Goal: Entertainment & Leisure: Browse casually

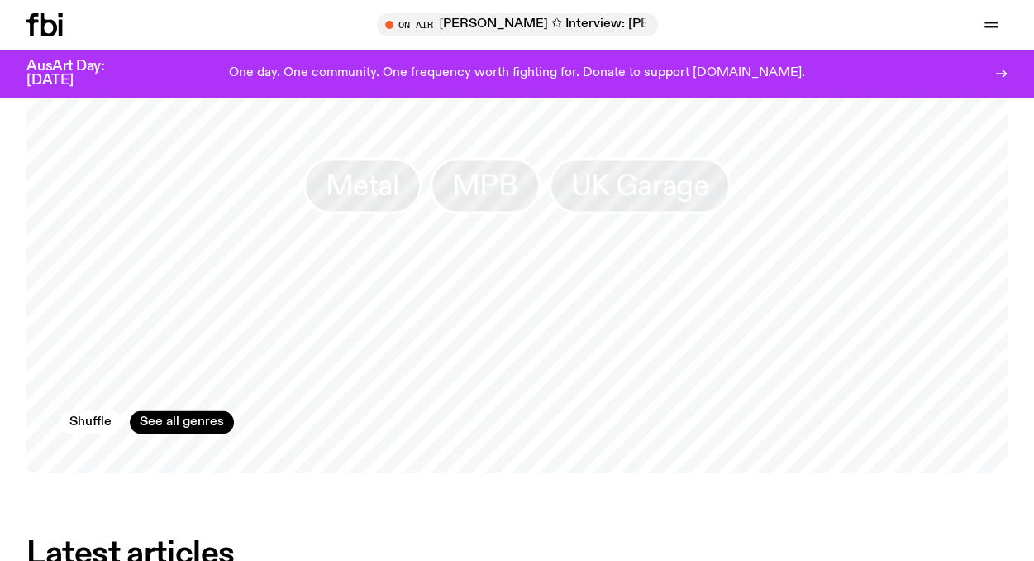
scroll to position [1412, 0]
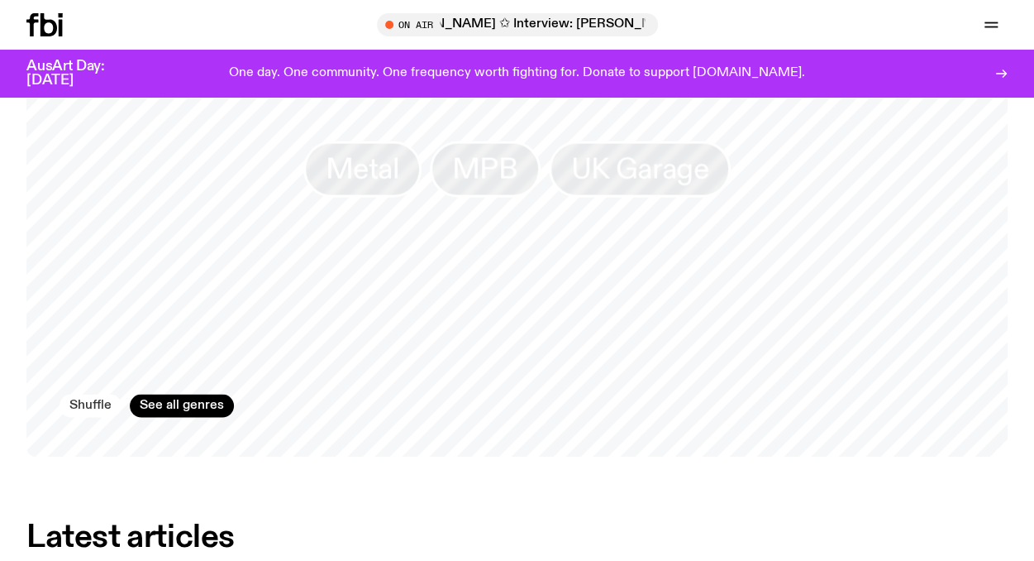
click at [88, 394] on button "Shuffle" at bounding box center [91, 405] width 62 height 23
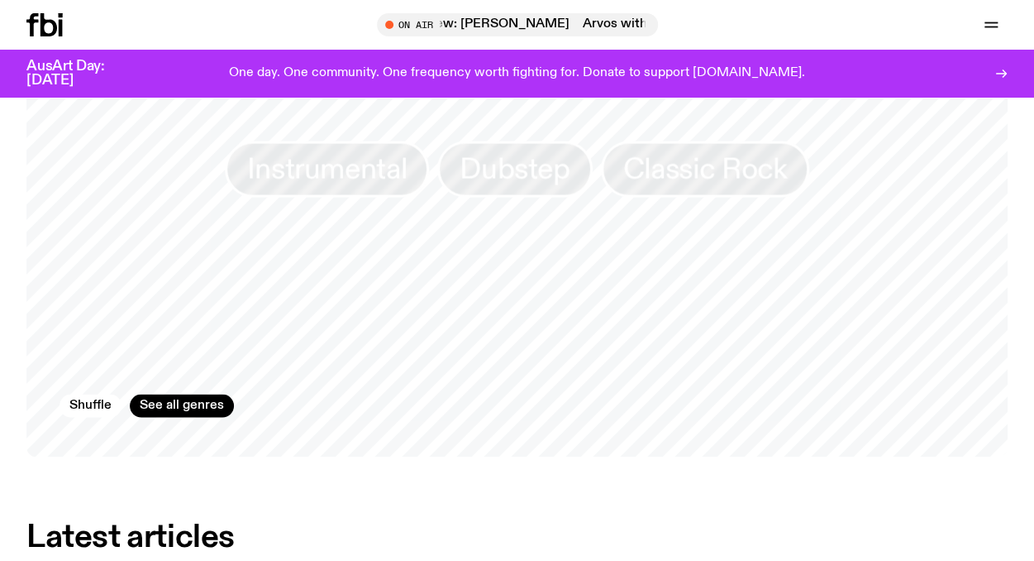
click at [692, 485] on div "On Air On Rotation Arvos with [PERSON_NAME] ✩ Interview: [PERSON_NAME] Boy musi…" at bounding box center [517, 396] width 1034 height 3328
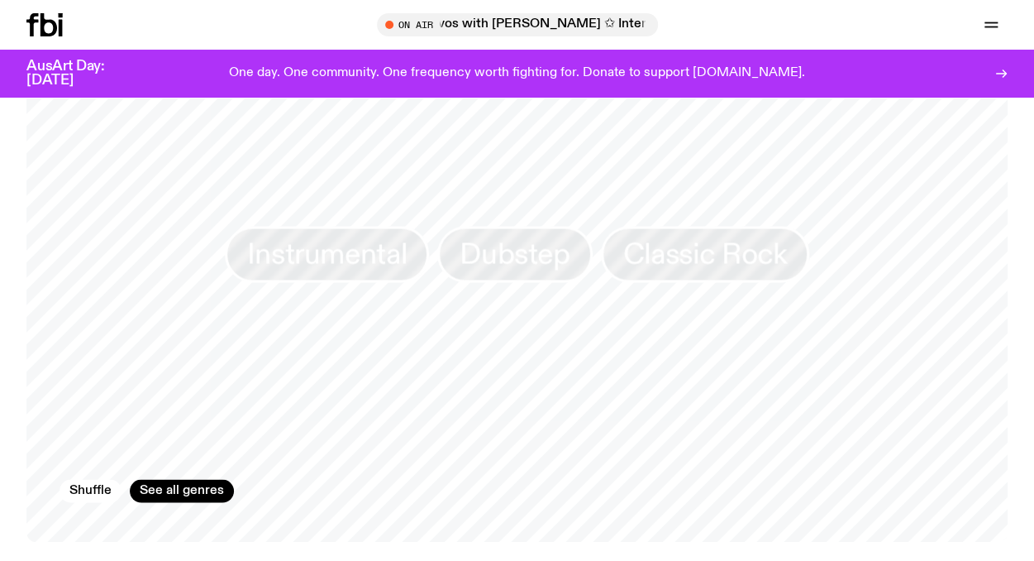
scroll to position [1356, 0]
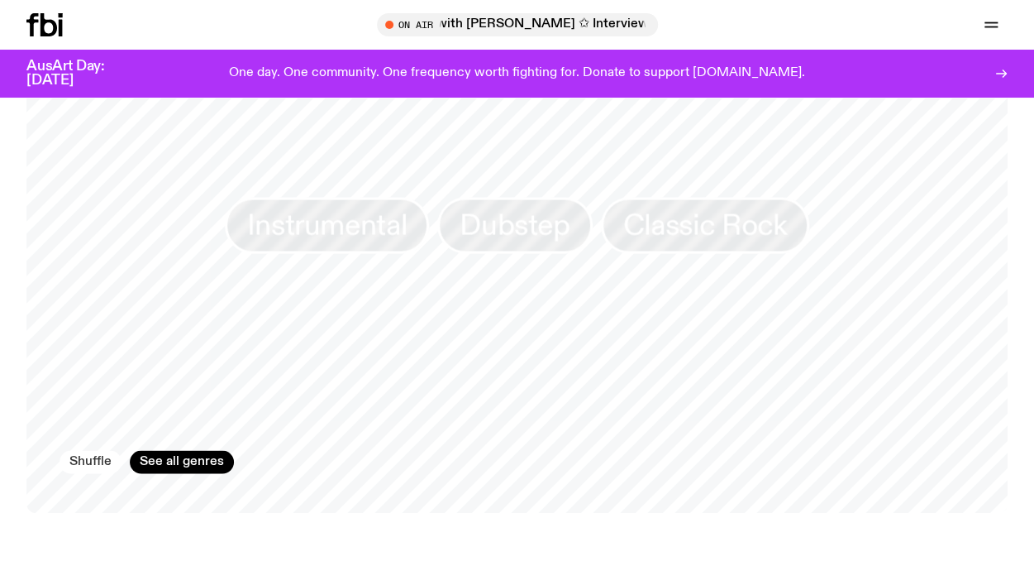
click at [86, 450] on button "Shuffle" at bounding box center [91, 461] width 62 height 23
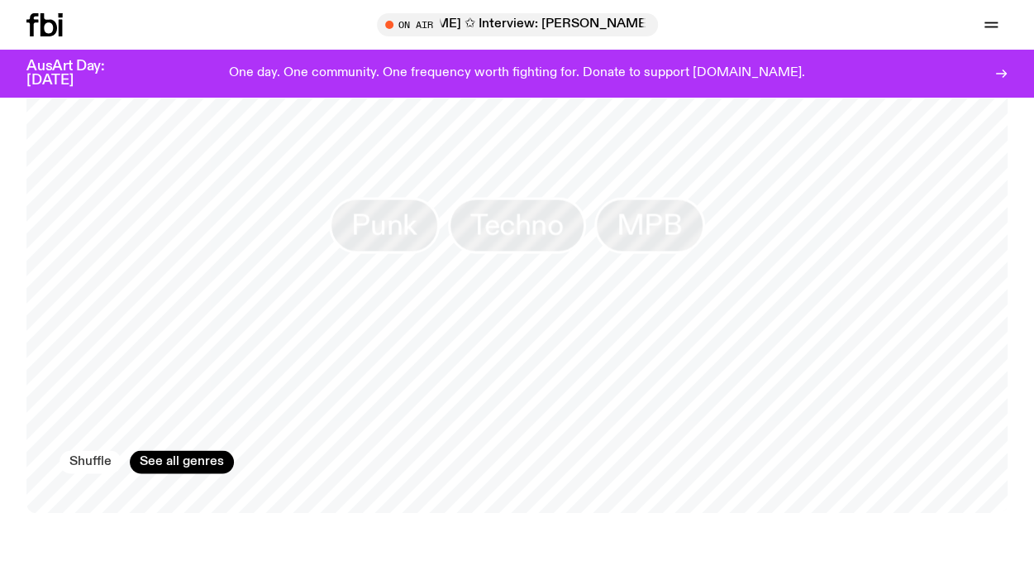
click at [86, 450] on button "Shuffle" at bounding box center [91, 461] width 62 height 23
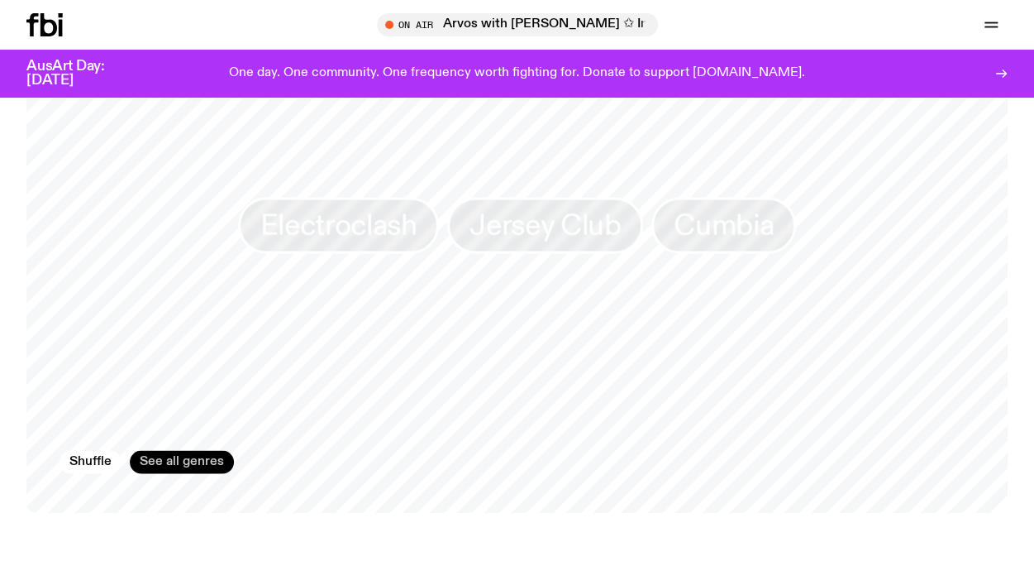
click at [210, 450] on link "See all genres" at bounding box center [182, 461] width 104 height 23
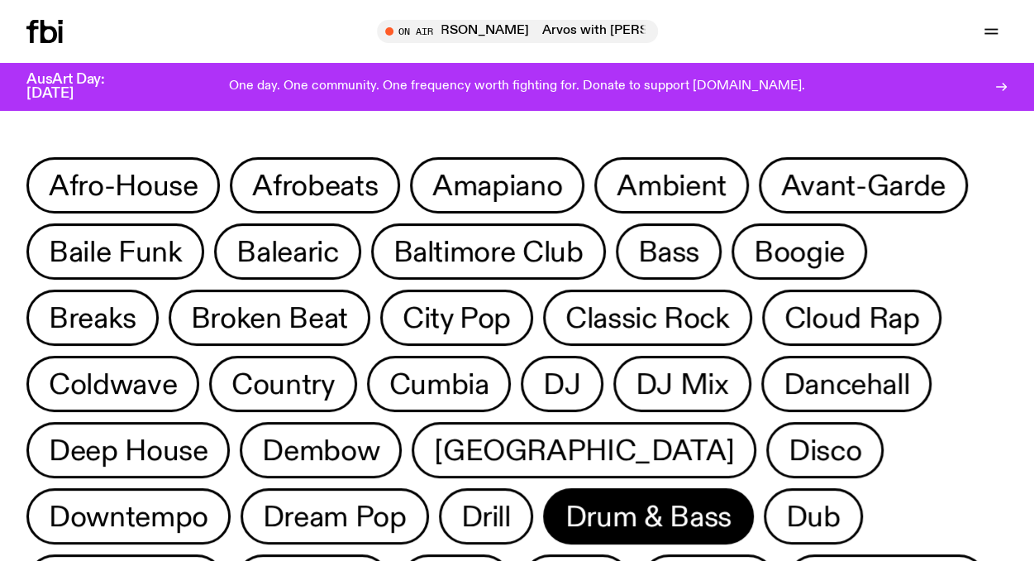
click at [566, 519] on span "Drum & Bass" at bounding box center [649, 516] width 166 height 32
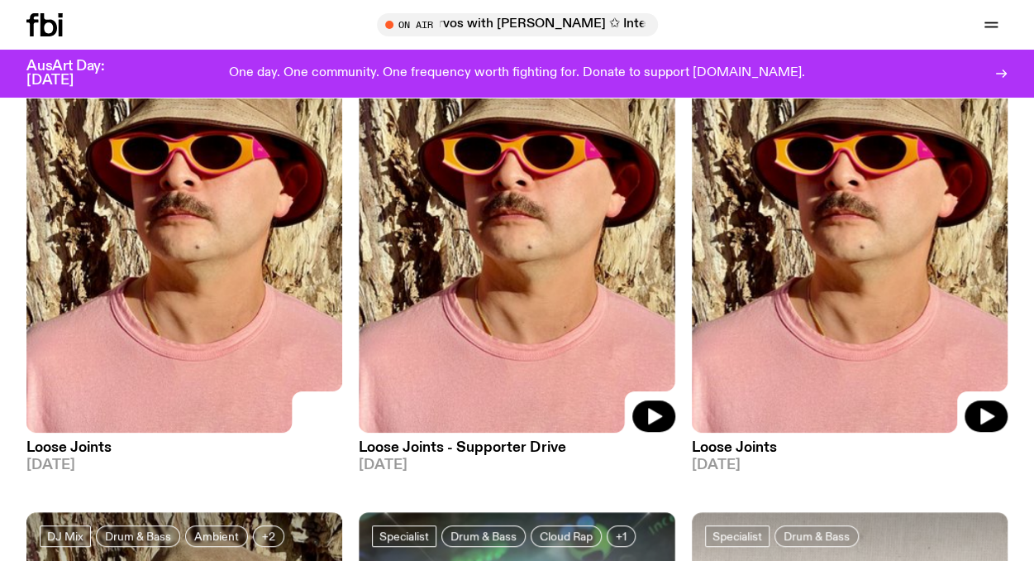
scroll to position [193, 0]
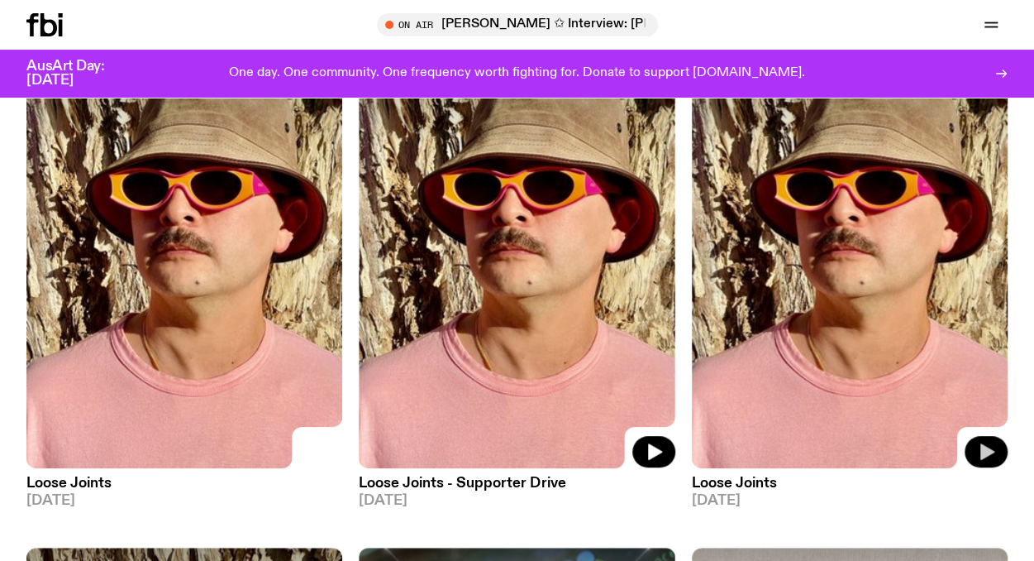
click at [987, 447] on icon "button" at bounding box center [987, 452] width 20 height 20
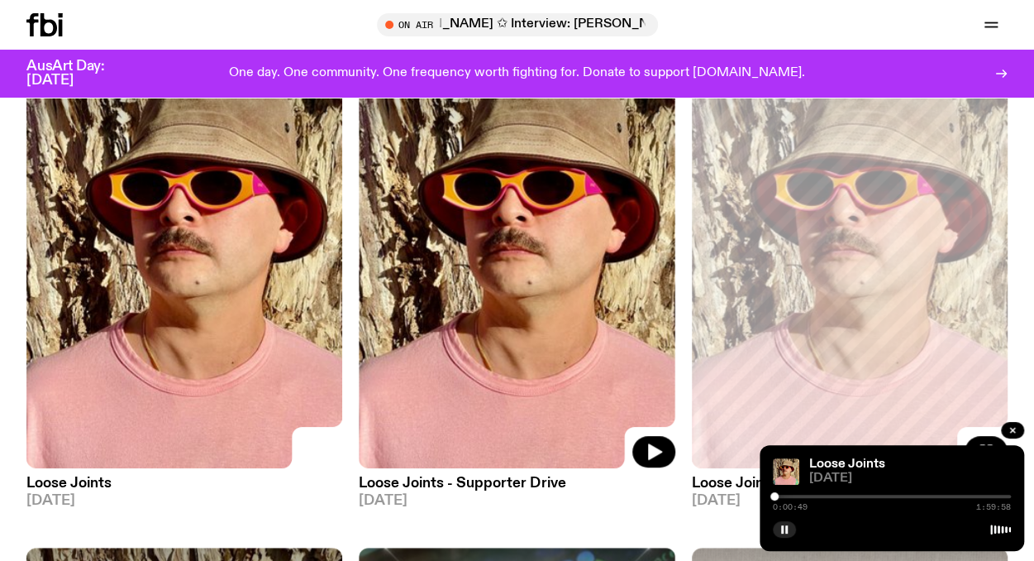
click at [783, 494] on div at bounding box center [892, 495] width 238 height 3
click at [781, 527] on rect "button" at bounding box center [782, 529] width 2 height 8
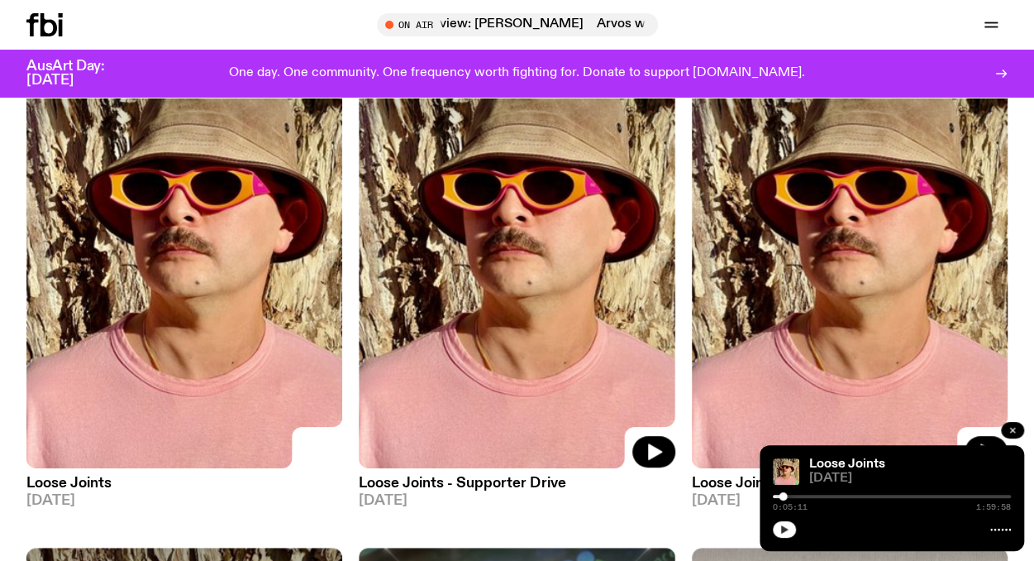
click at [1015, 426] on icon "button" at bounding box center [1013, 430] width 10 height 10
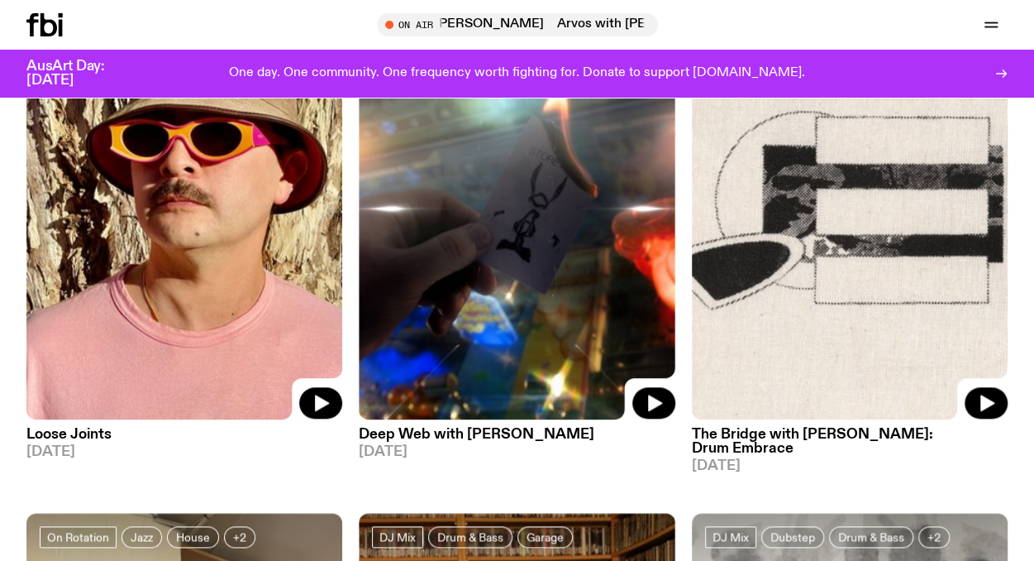
scroll to position [842, 0]
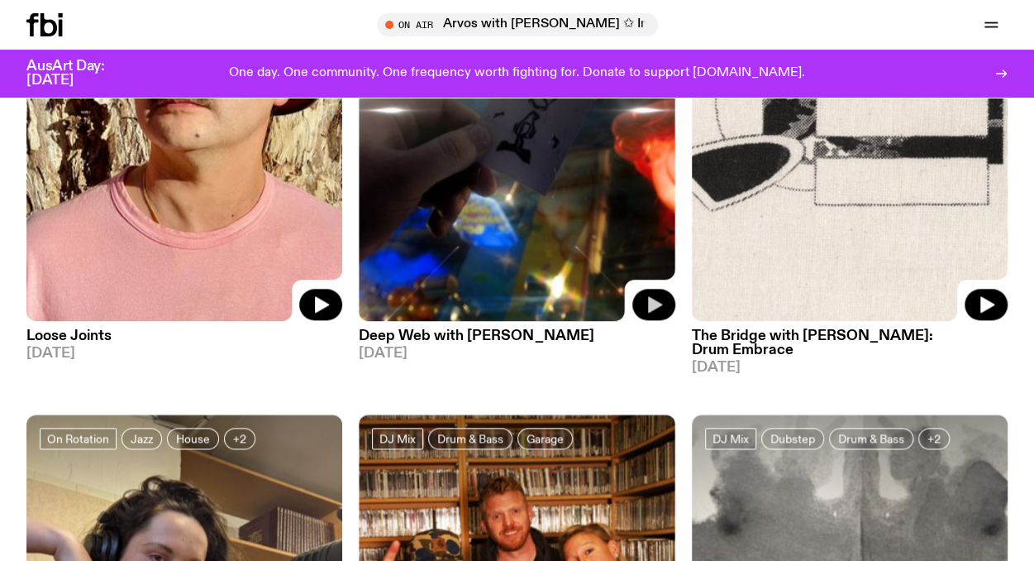
click at [653, 304] on icon "button" at bounding box center [655, 304] width 14 height 17
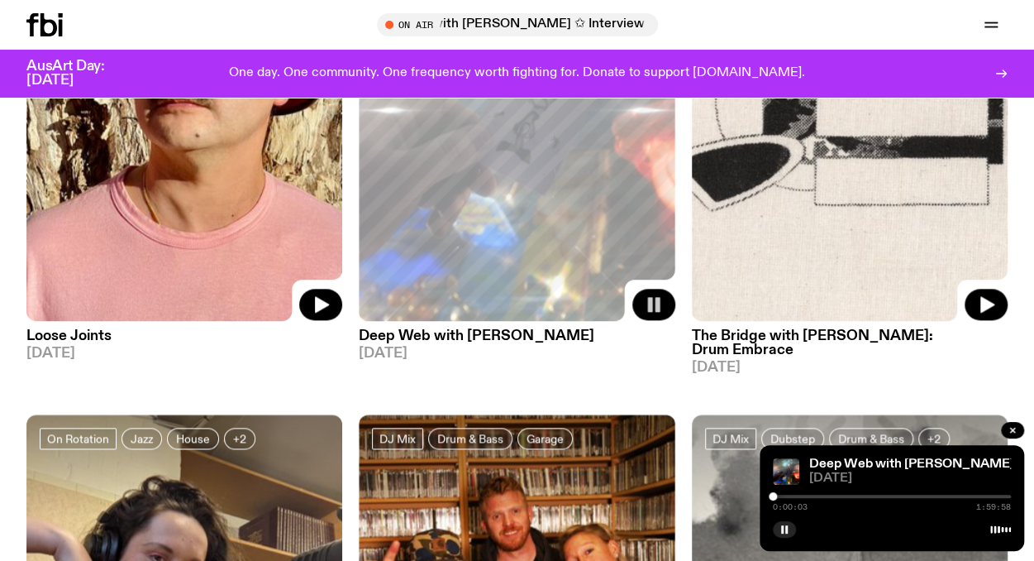
click at [781, 494] on div at bounding box center [892, 495] width 238 height 3
click at [782, 532] on rect "button" at bounding box center [782, 529] width 2 height 8
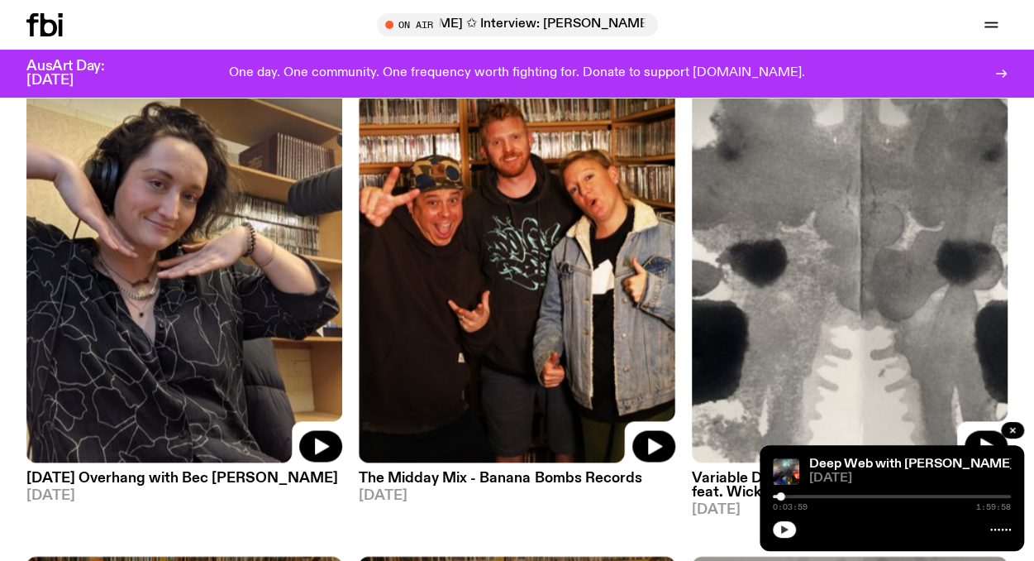
scroll to position [1226, 0]
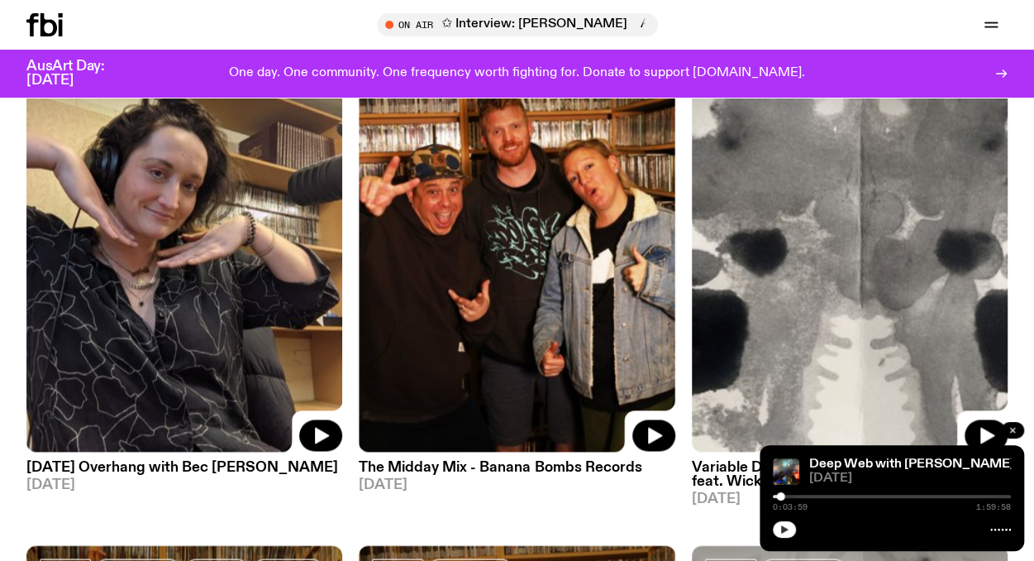
click at [1010, 432] on icon "button" at bounding box center [1012, 430] width 5 height 5
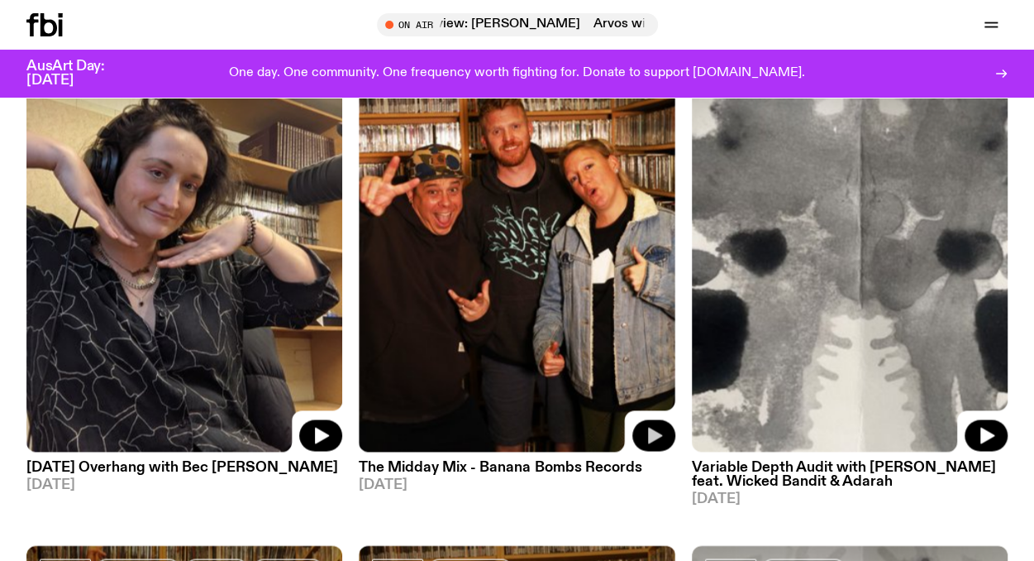
click at [662, 427] on icon "button" at bounding box center [654, 435] width 20 height 20
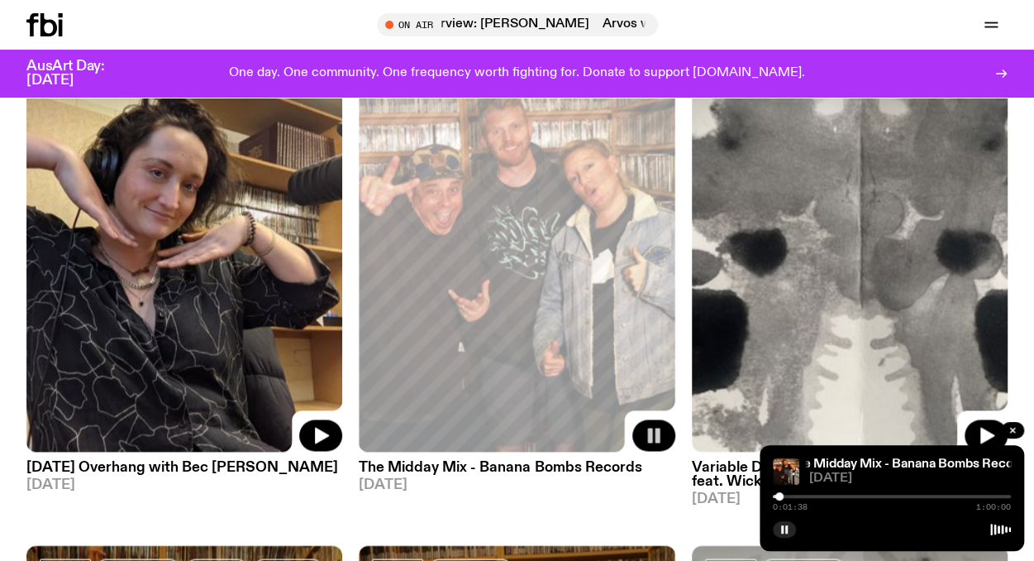
click at [786, 494] on div at bounding box center [892, 495] width 238 height 3
click at [800, 495] on div at bounding box center [892, 495] width 238 height 3
click at [810, 495] on div at bounding box center [892, 495] width 238 height 3
click at [822, 494] on div at bounding box center [892, 495] width 238 height 3
click at [786, 527] on rect "button" at bounding box center [787, 529] width 2 height 8
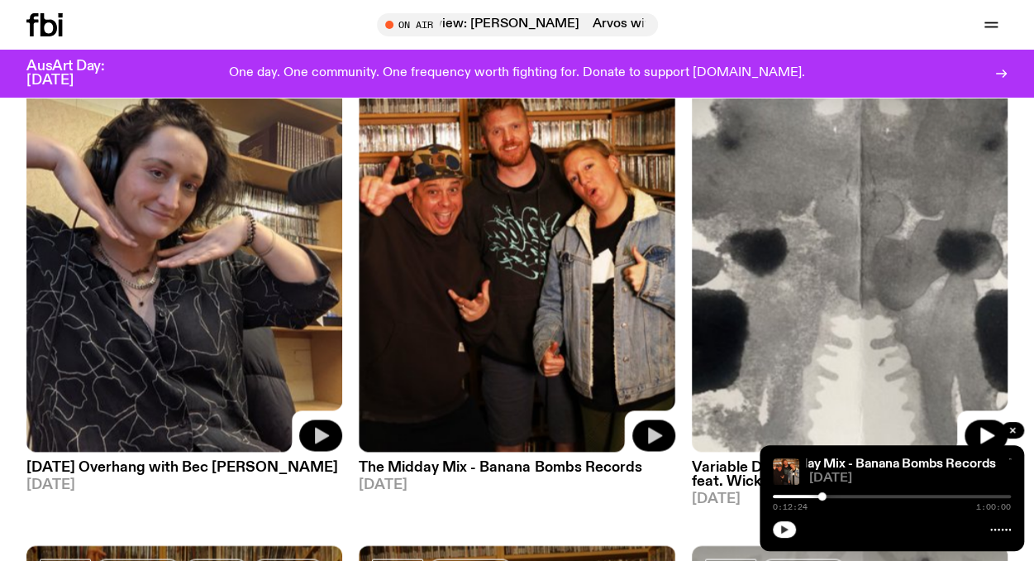
click at [324, 433] on icon "button" at bounding box center [322, 435] width 14 height 17
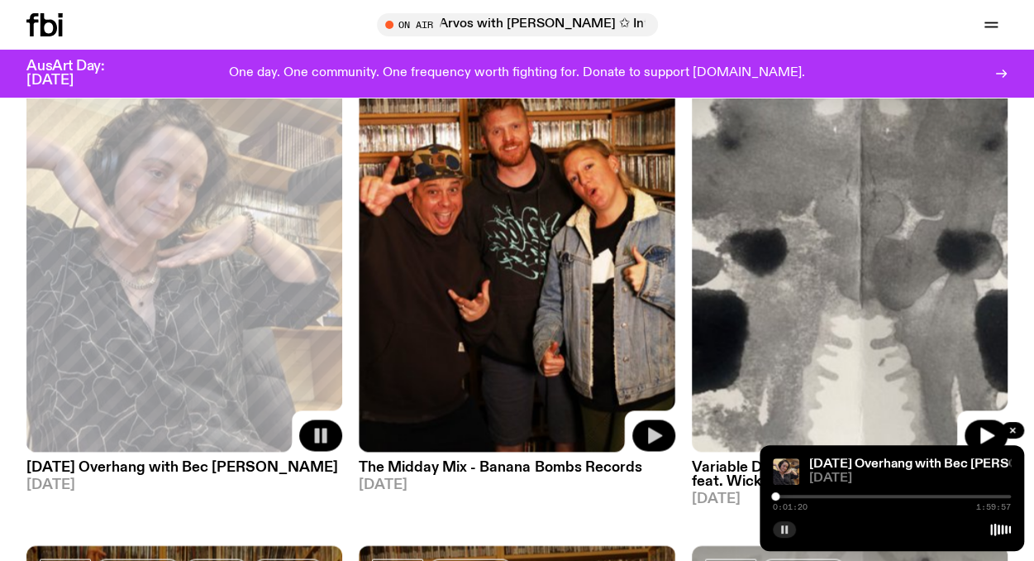
click at [786, 528] on rect "button" at bounding box center [787, 529] width 2 height 8
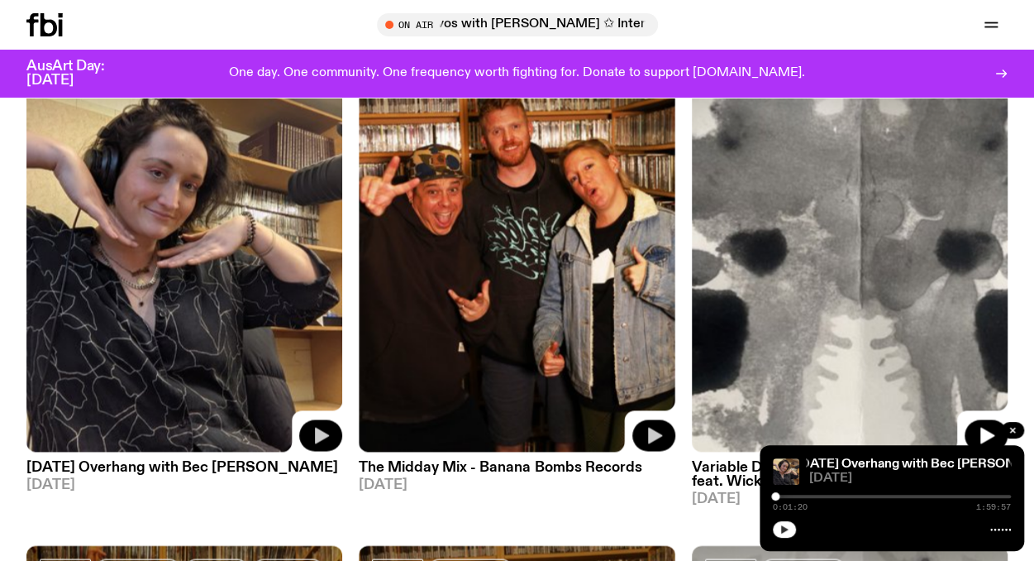
click at [786, 528] on icon "button" at bounding box center [784, 529] width 7 height 8
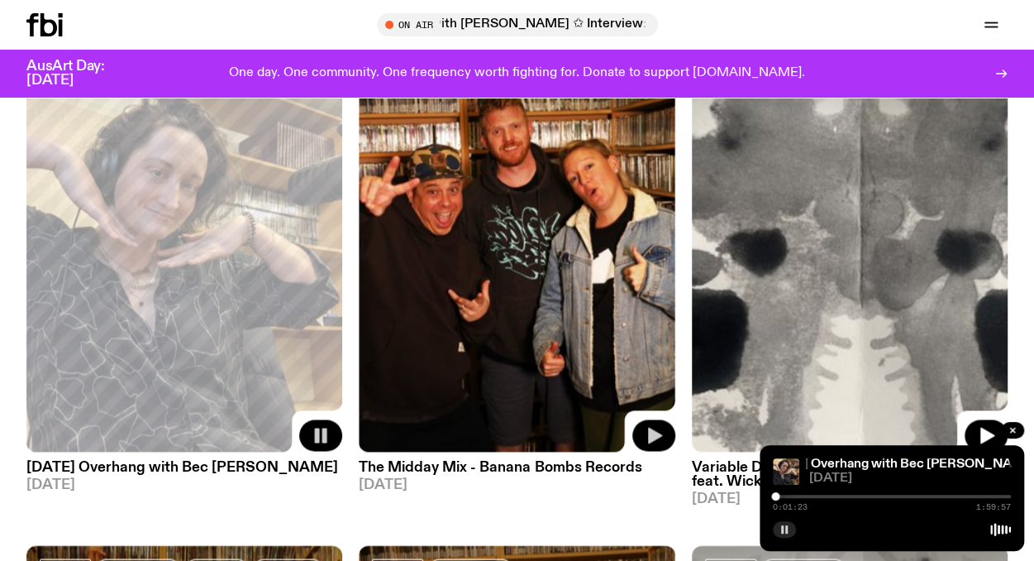
click at [791, 492] on div "0:01:23 1:59:57" at bounding box center [892, 501] width 238 height 20
click at [789, 494] on div at bounding box center [892, 495] width 238 height 3
click at [784, 527] on icon "button" at bounding box center [785, 529] width 10 height 10
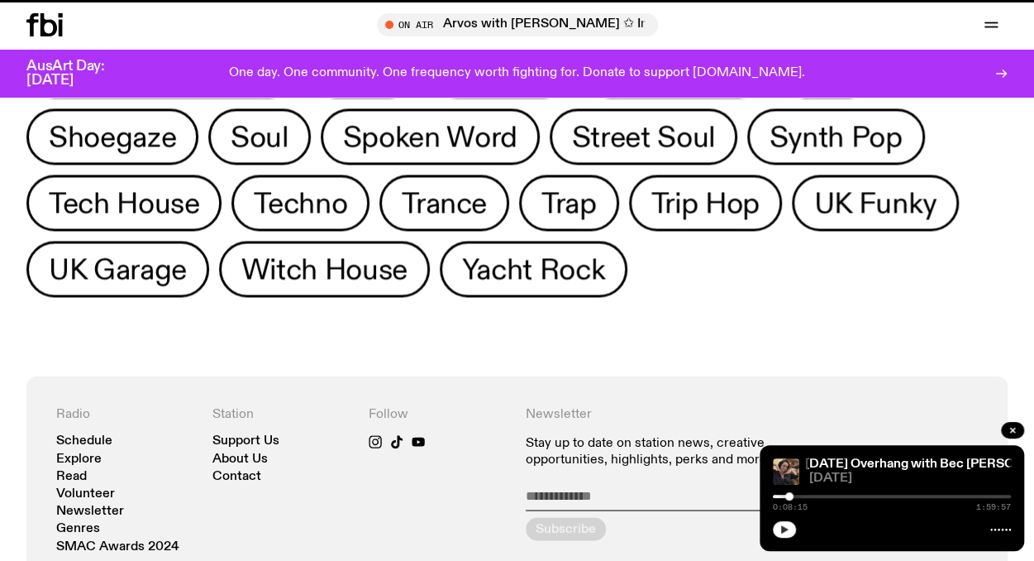
scroll to position [1130, 0]
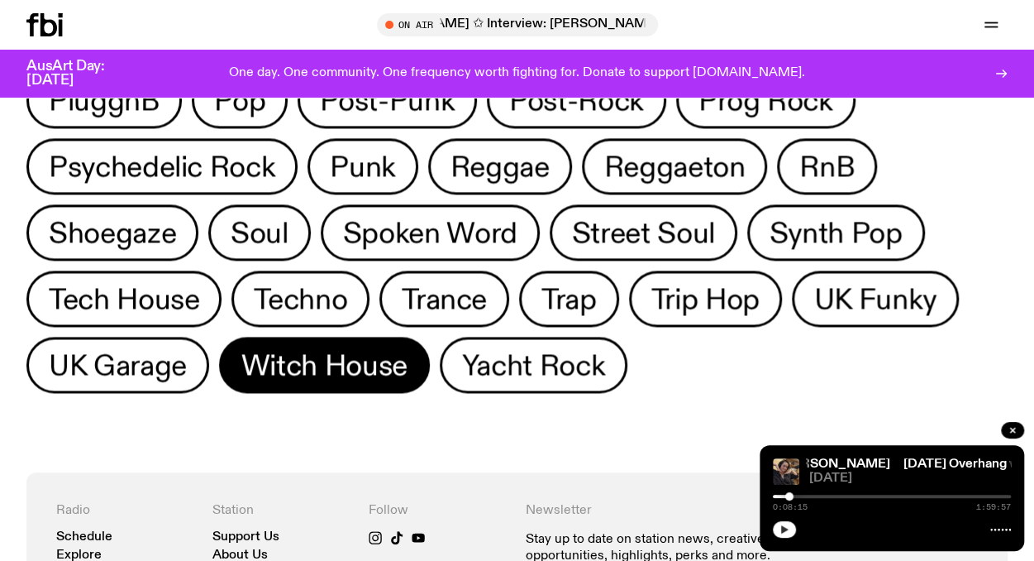
click at [430, 337] on button "Witch House" at bounding box center [324, 365] width 211 height 56
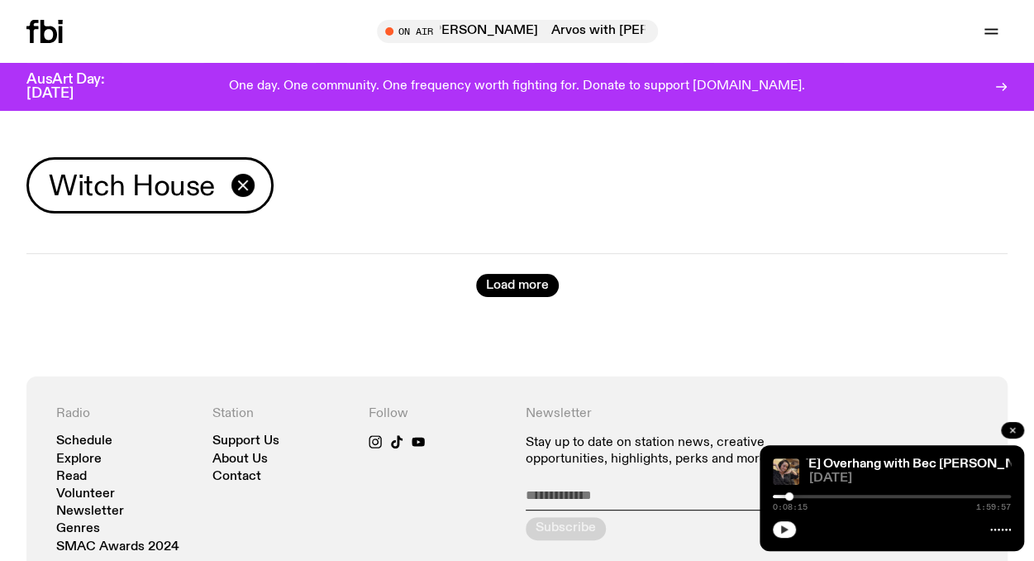
click at [1009, 429] on icon "button" at bounding box center [1013, 430] width 10 height 10
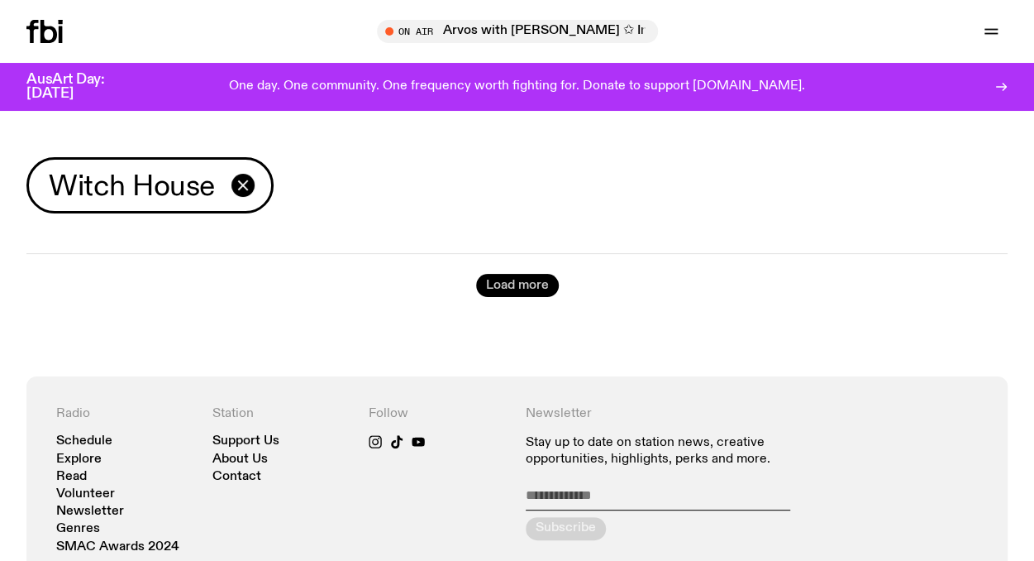
click at [529, 288] on button "Load more" at bounding box center [517, 285] width 83 height 23
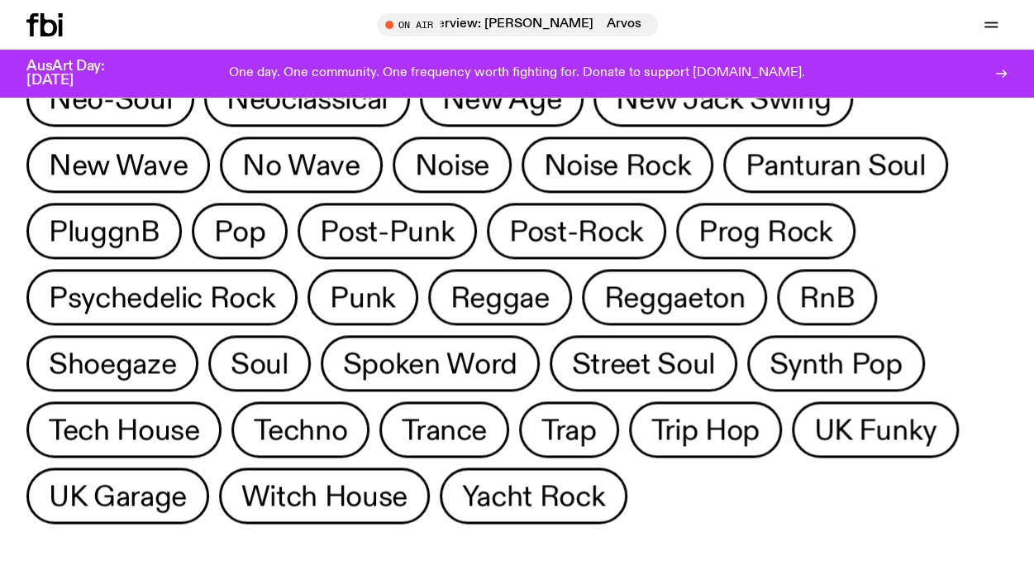
scroll to position [1017, 0]
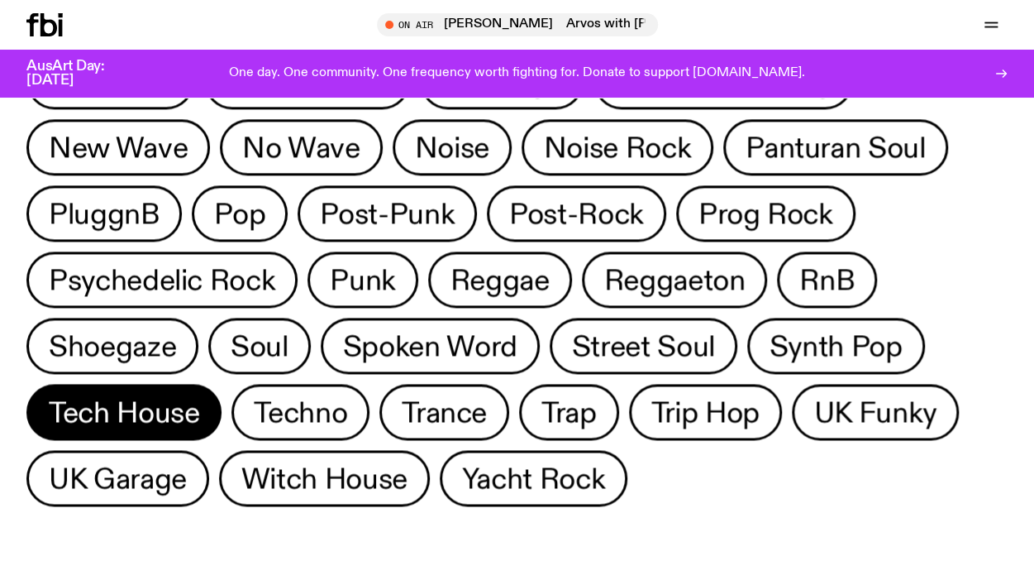
click at [199, 396] on span "Tech House" at bounding box center [124, 412] width 150 height 32
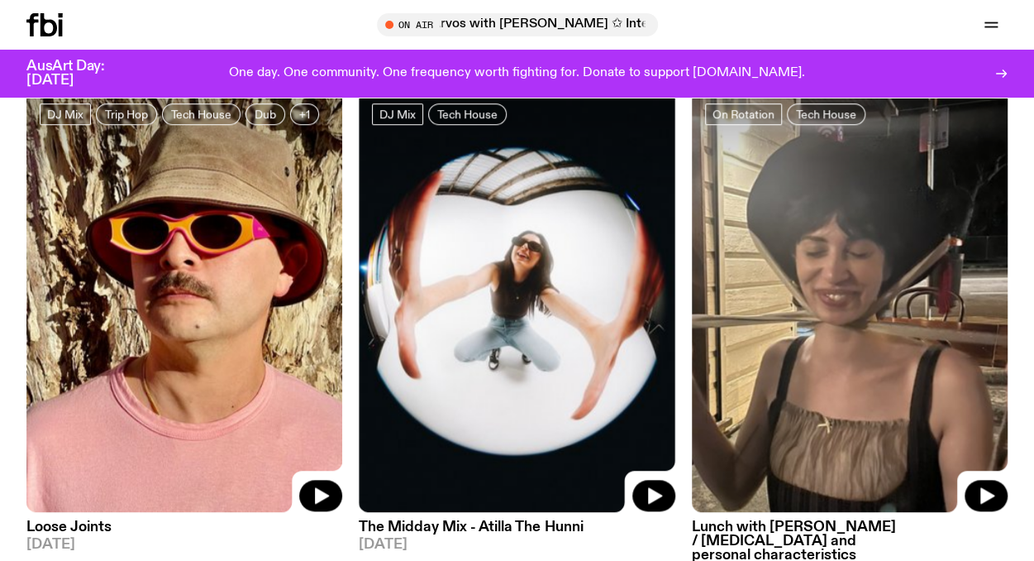
scroll to position [692, 0]
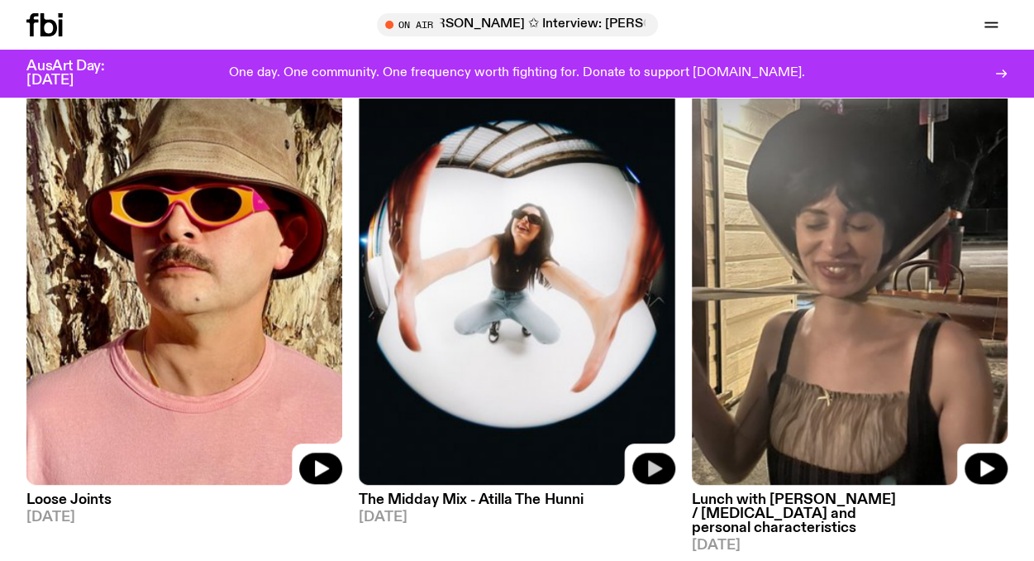
click at [649, 460] on icon "button" at bounding box center [655, 468] width 14 height 17
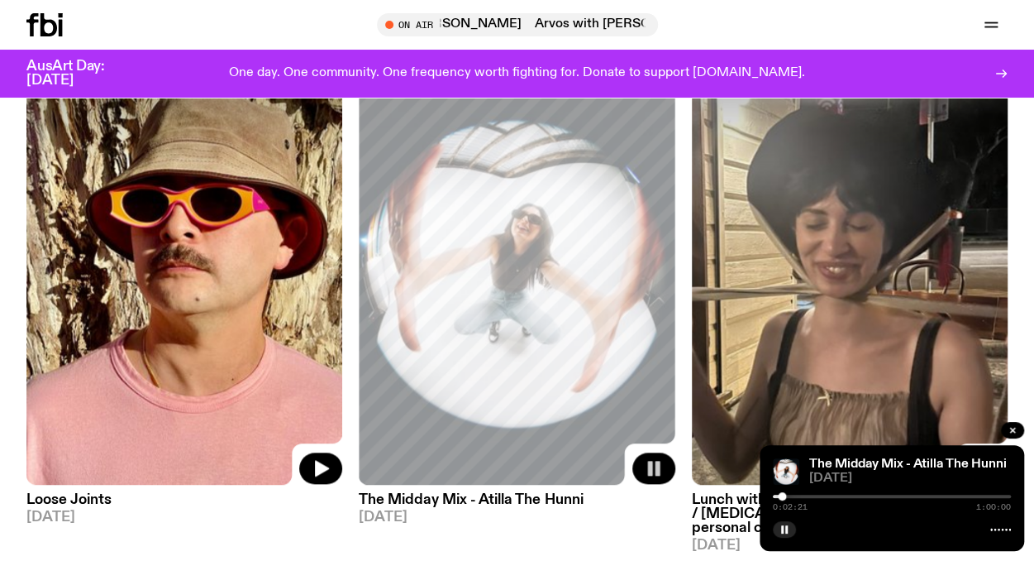
click at [782, 494] on div at bounding box center [782, 496] width 8 height 8
